Goal: Task Accomplishment & Management: Complete application form

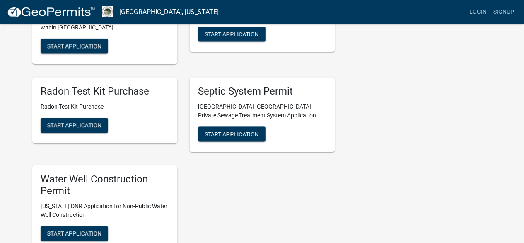
scroll to position [952, 0]
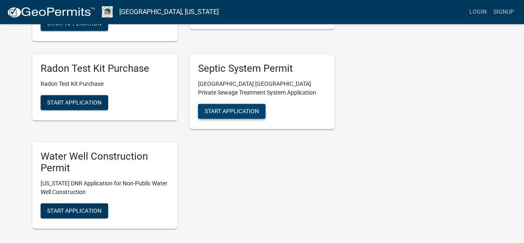
click at [237, 107] on span "Start Application" at bounding box center [232, 110] width 54 height 7
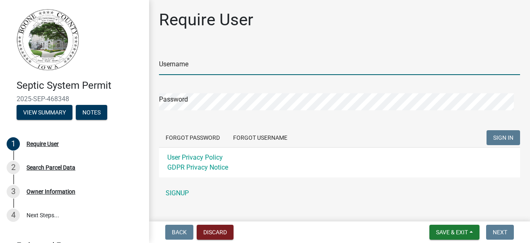
type input "Babbitt25"
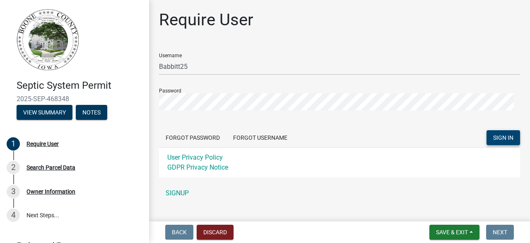
click at [495, 134] on span "SIGN IN" at bounding box center [503, 137] width 20 height 7
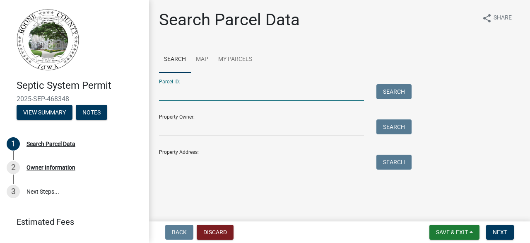
click at [206, 96] on input "Parcel ID:" at bounding box center [261, 92] width 205 height 17
click at [203, 56] on link "Map" at bounding box center [202, 59] width 22 height 26
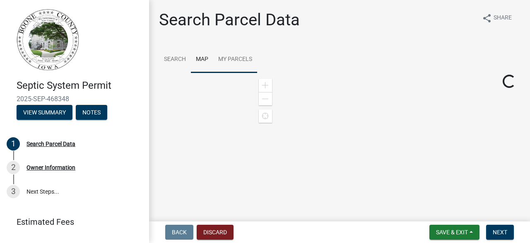
click at [240, 58] on link "My Parcels" at bounding box center [235, 59] width 44 height 26
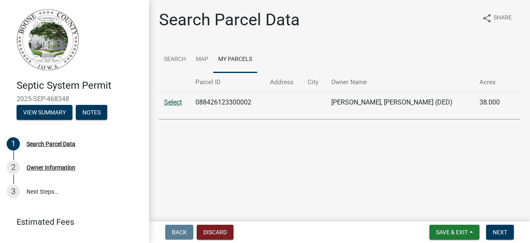
click at [176, 103] on link "Select" at bounding box center [173, 102] width 18 height 8
click at [173, 102] on link "Select" at bounding box center [173, 102] width 18 height 8
click at [373, 103] on td "[PERSON_NAME], [PERSON_NAME] (DED)" at bounding box center [400, 102] width 149 height 20
click at [502, 232] on span "Next" at bounding box center [500, 232] width 14 height 7
click at [174, 56] on link "Search" at bounding box center [175, 59] width 32 height 26
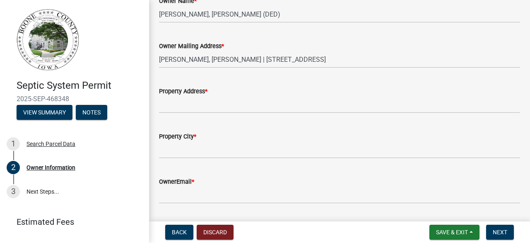
scroll to position [124, 0]
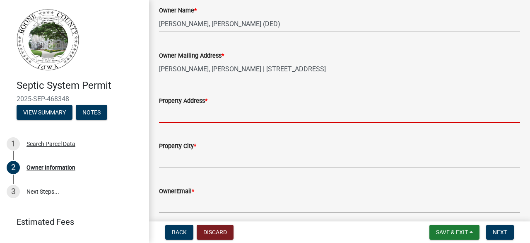
click at [224, 116] on input "Property Address *" at bounding box center [339, 114] width 361 height 17
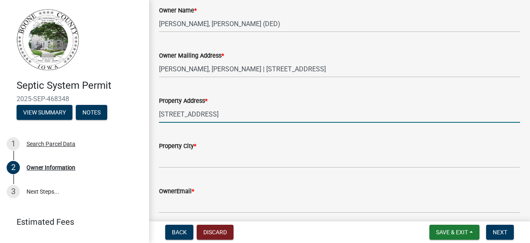
type input "[STREET_ADDRESS]"
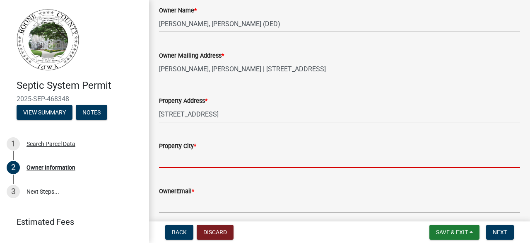
click at [187, 158] on input "Property City *" at bounding box center [339, 159] width 361 height 17
type input "[PERSON_NAME]"
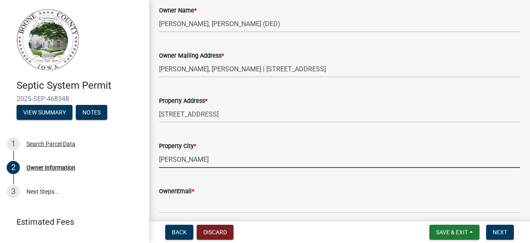
type input "[EMAIL_ADDRESS][DOMAIN_NAME]"
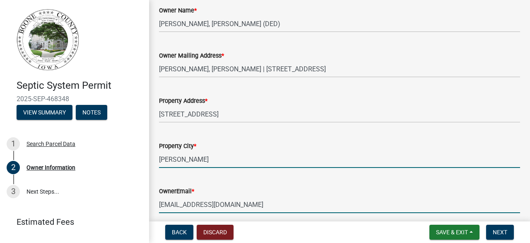
type input "5152984995"
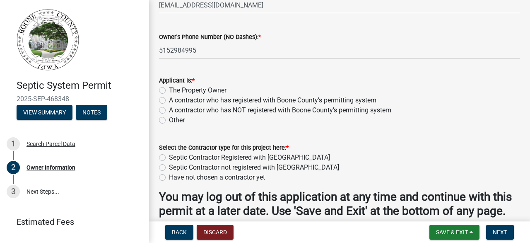
scroll to position [331, 0]
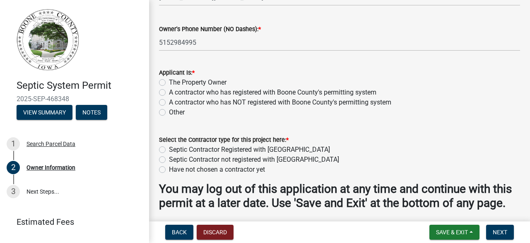
click at [169, 82] on label "The Property Owner" at bounding box center [198, 82] width 58 height 10
click at [169, 82] on input "The Property Owner" at bounding box center [171, 79] width 5 height 5
radio input "true"
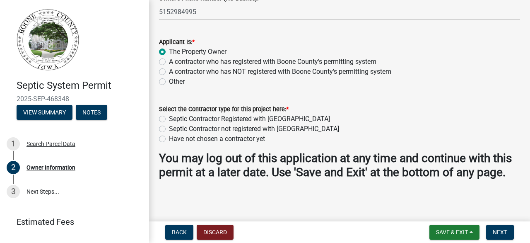
click at [169, 118] on label "Septic Contractor Registered with [GEOGRAPHIC_DATA]" at bounding box center [249, 119] width 161 height 10
click at [169, 118] on input "Septic Contractor Registered with [GEOGRAPHIC_DATA]" at bounding box center [171, 116] width 5 height 5
radio input "true"
click at [504, 231] on span "Next" at bounding box center [500, 232] width 14 height 7
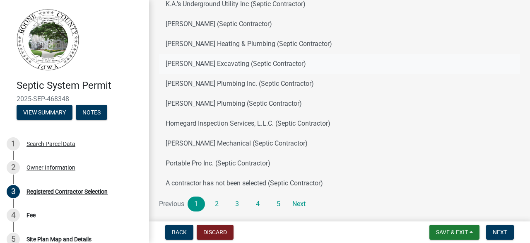
scroll to position [124, 0]
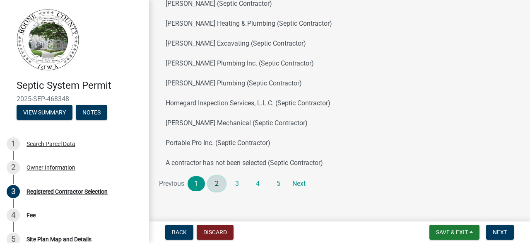
click at [219, 183] on link "2" at bounding box center [216, 183] width 17 height 15
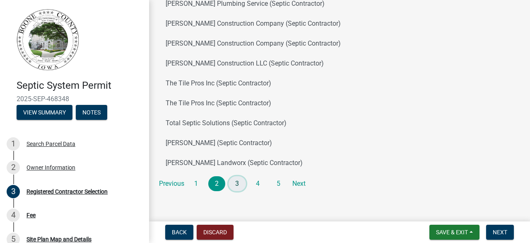
click at [237, 182] on link "3" at bounding box center [237, 183] width 17 height 15
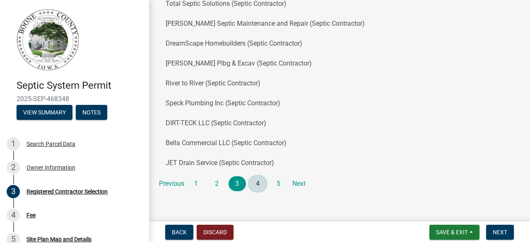
click at [257, 183] on link "4" at bounding box center [257, 183] width 17 height 15
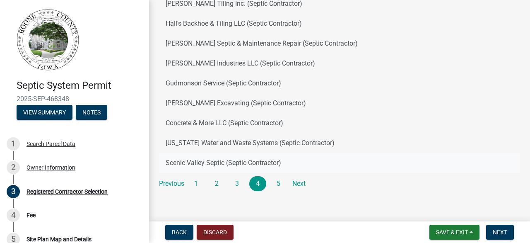
click at [202, 164] on button "Scenic Valley Septic (Septic Contractor)" at bounding box center [339, 163] width 361 height 20
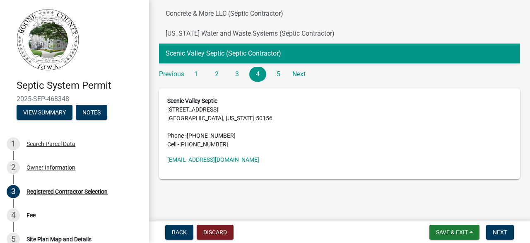
scroll to position [233, 0]
click at [500, 231] on span "Next" at bounding box center [500, 232] width 14 height 7
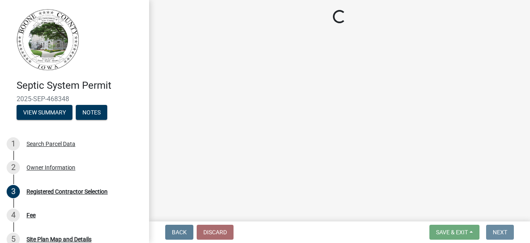
scroll to position [0, 0]
